Goal: Task Accomplishment & Management: Manage account settings

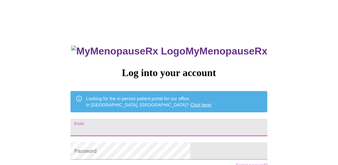
click at [151, 125] on input "Email" at bounding box center [169, 128] width 197 height 18
type input "wsh9265@gmail.com"
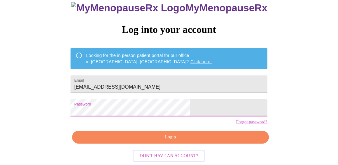
scroll to position [51, 0]
click at [191, 108] on nordpass-icon at bounding box center [191, 108] width 0 height 0
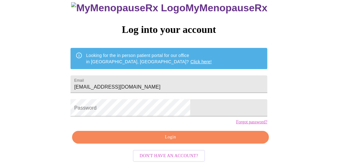
click at [263, 94] on div "MyMenopauseRx Log into your account Looking for the in person patient portal fo…" at bounding box center [169, 58] width 333 height 198
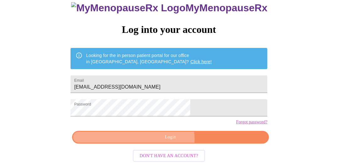
click at [172, 141] on span "Login" at bounding box center [170, 138] width 183 height 8
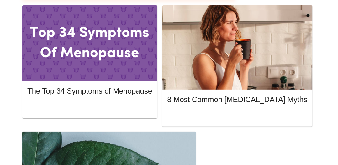
scroll to position [164, 0]
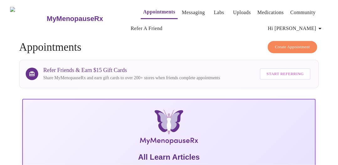
scroll to position [0, 0]
click at [319, 24] on span "Hi [PERSON_NAME]" at bounding box center [296, 28] width 56 height 9
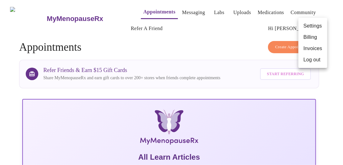
click at [310, 60] on li "Log out" at bounding box center [313, 59] width 29 height 11
